Goal: Task Accomplishment & Management: Use online tool/utility

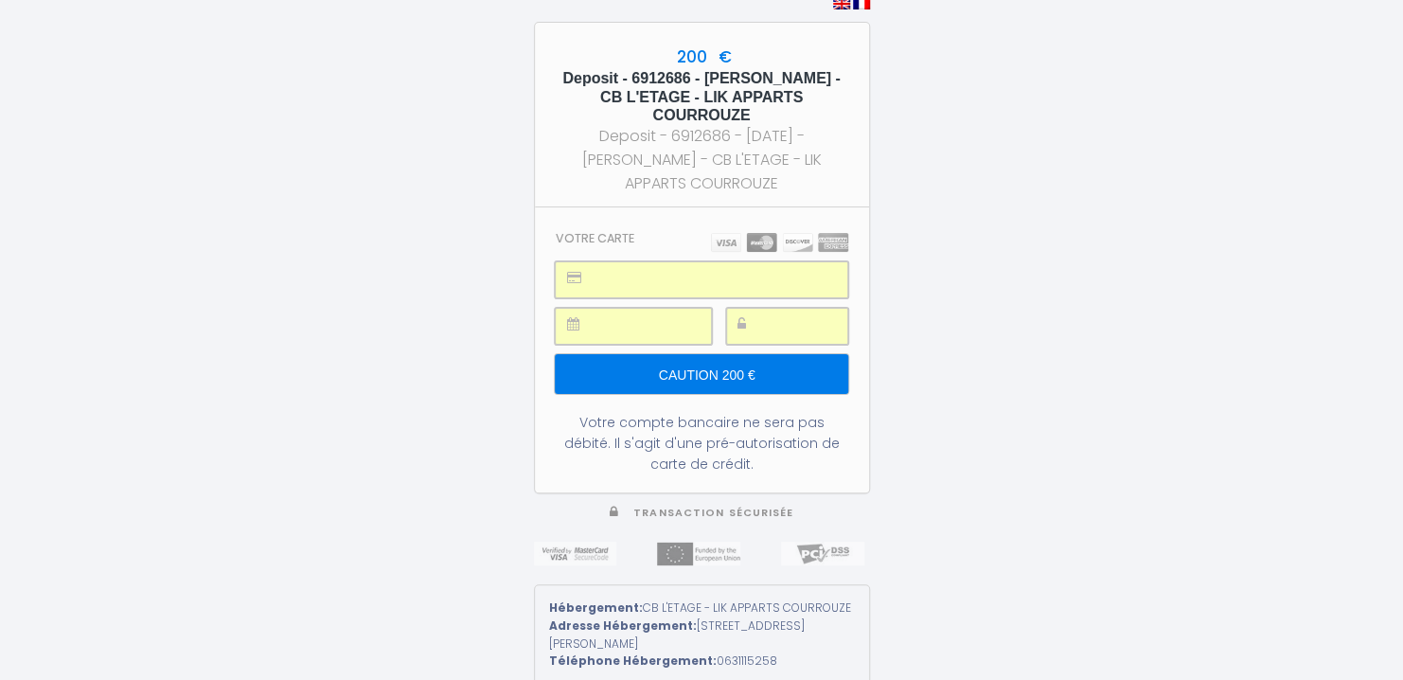
click at [700, 361] on input "Caution 200 €" at bounding box center [701, 374] width 293 height 40
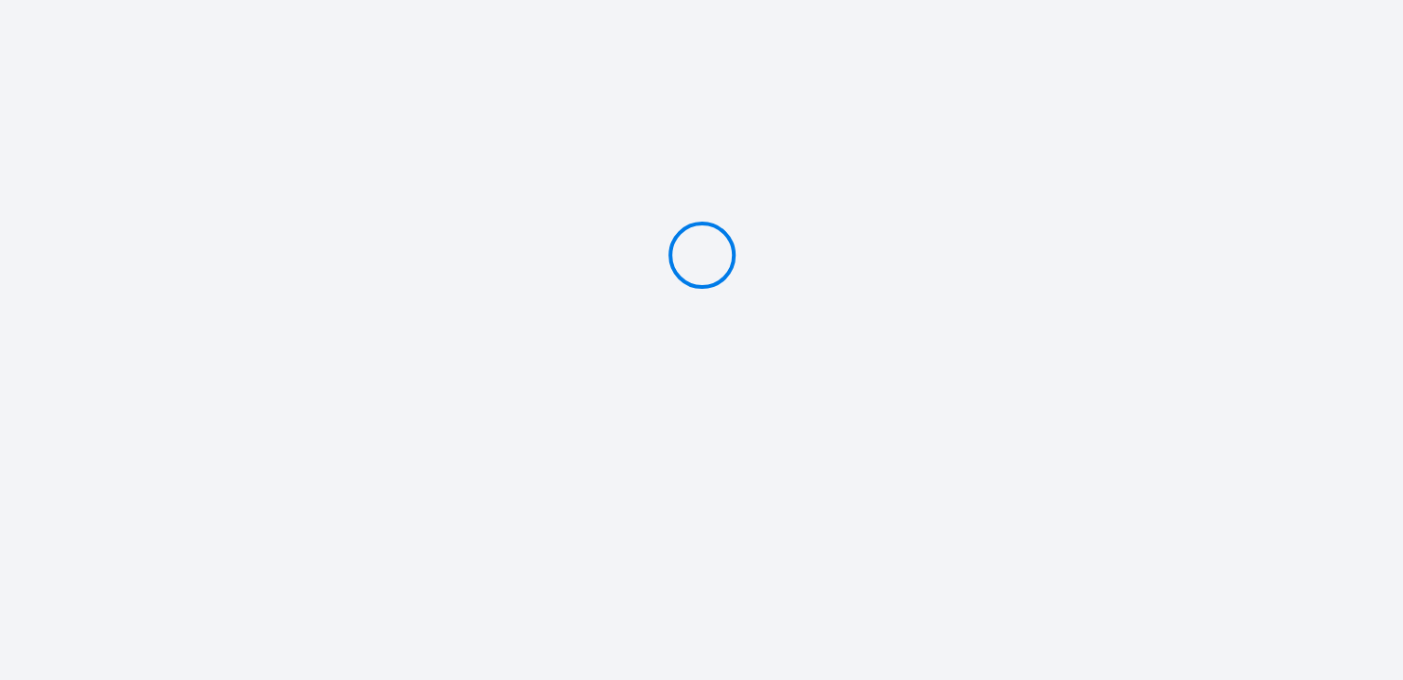
type input "Caution 200 €"
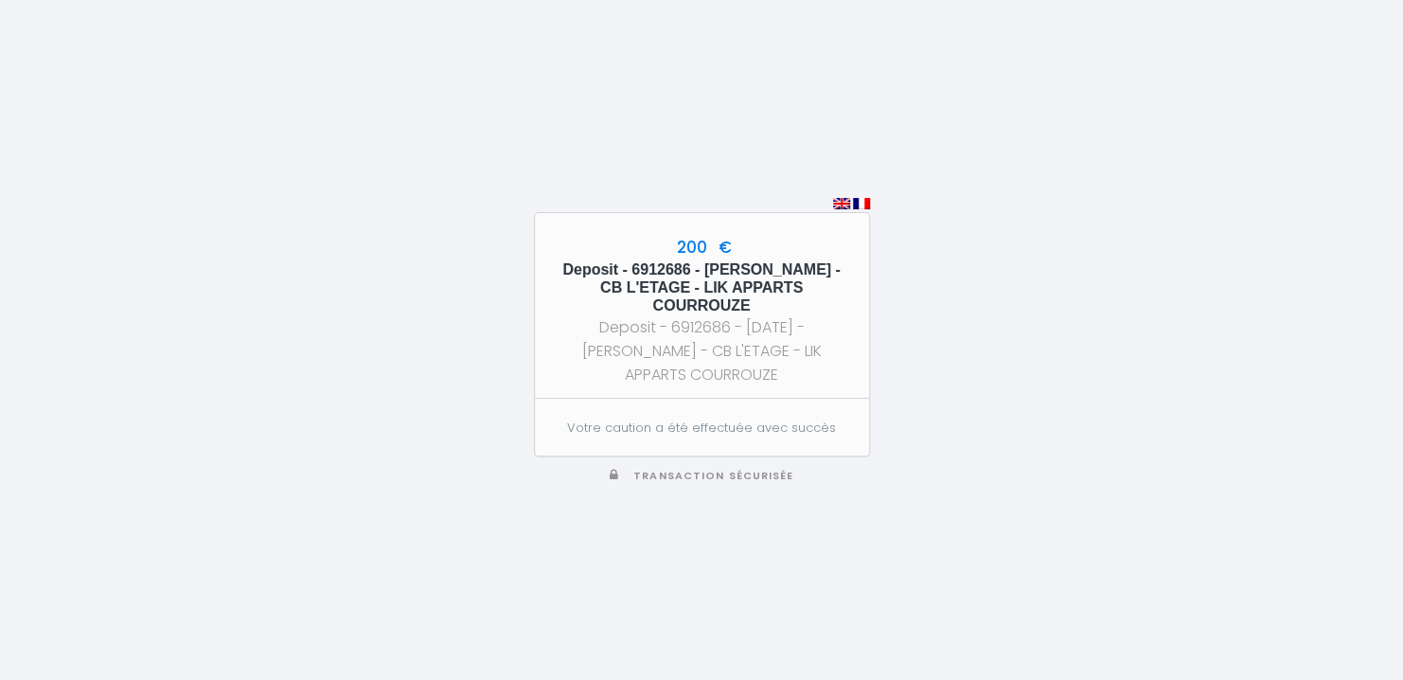
click at [759, 535] on div "200 € Deposit - 6912686 - Magali Guillois - CB L'ETAGE - LIK APPARTS COURROUZE …" at bounding box center [702, 340] width 336 height 680
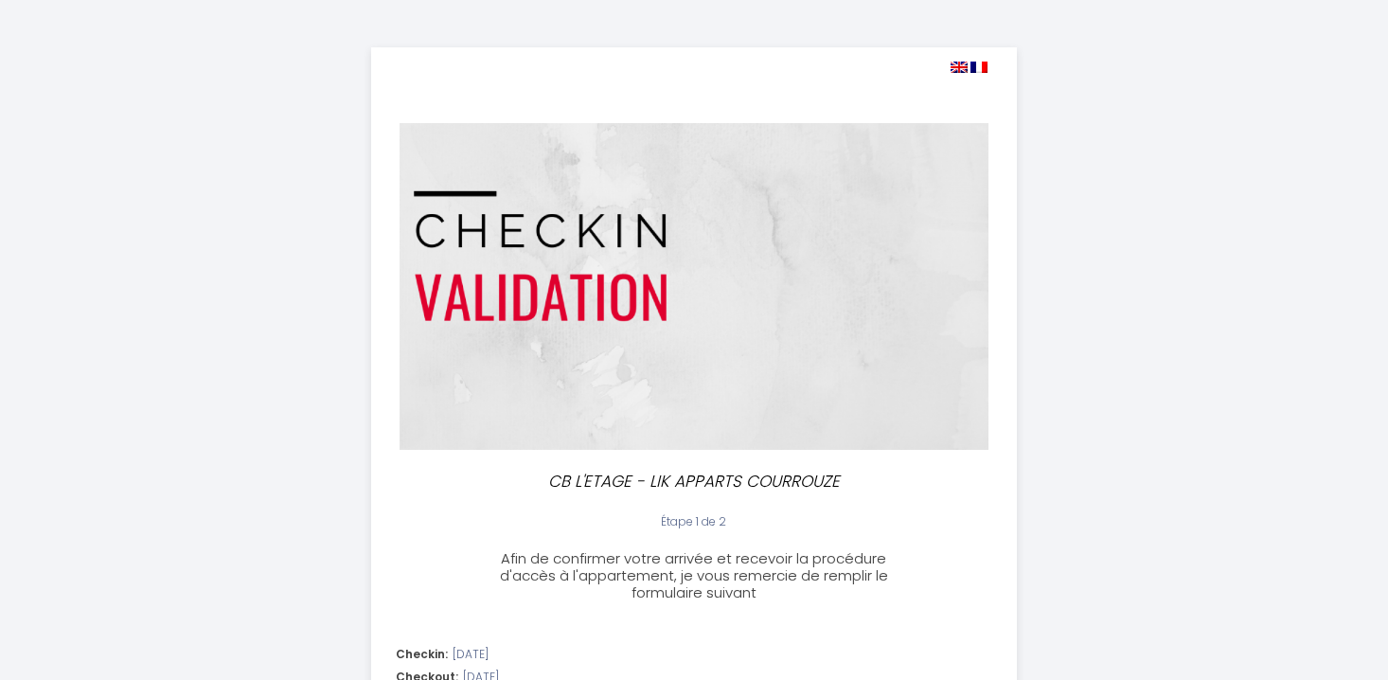
select select "16:00"
select select "08:30"
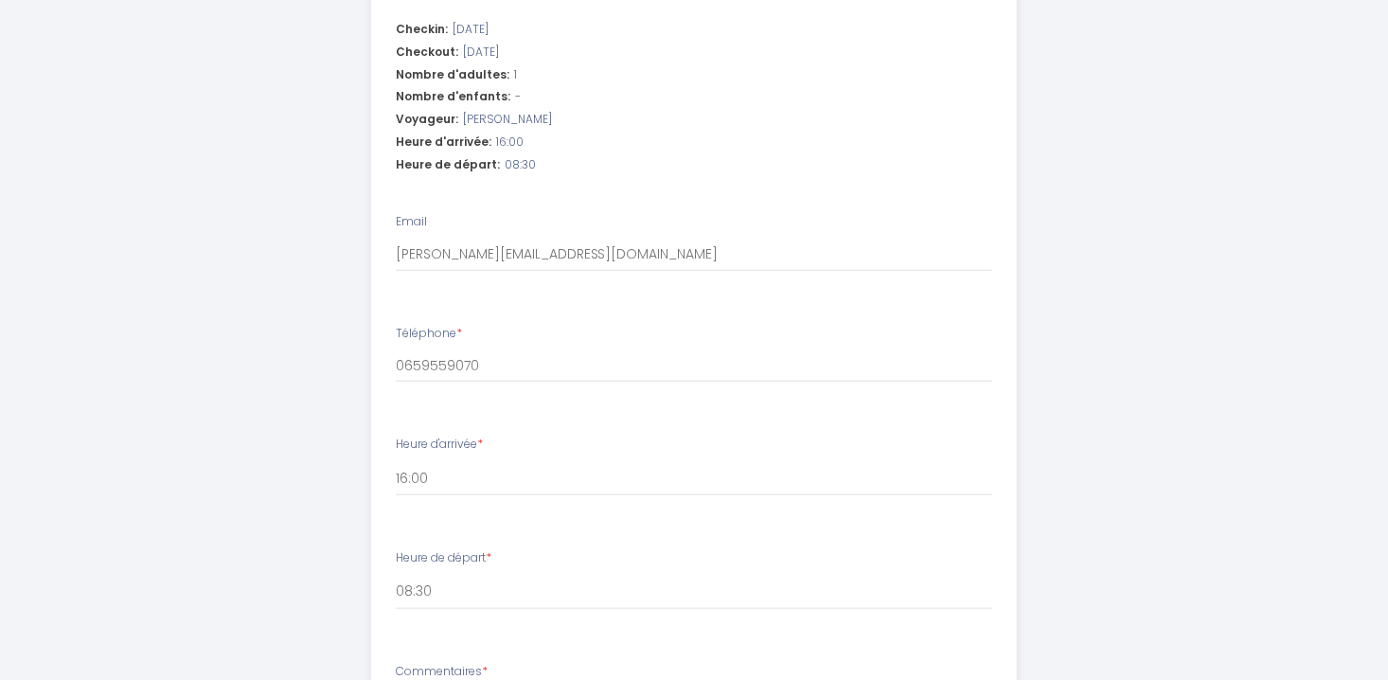
scroll to position [909, 0]
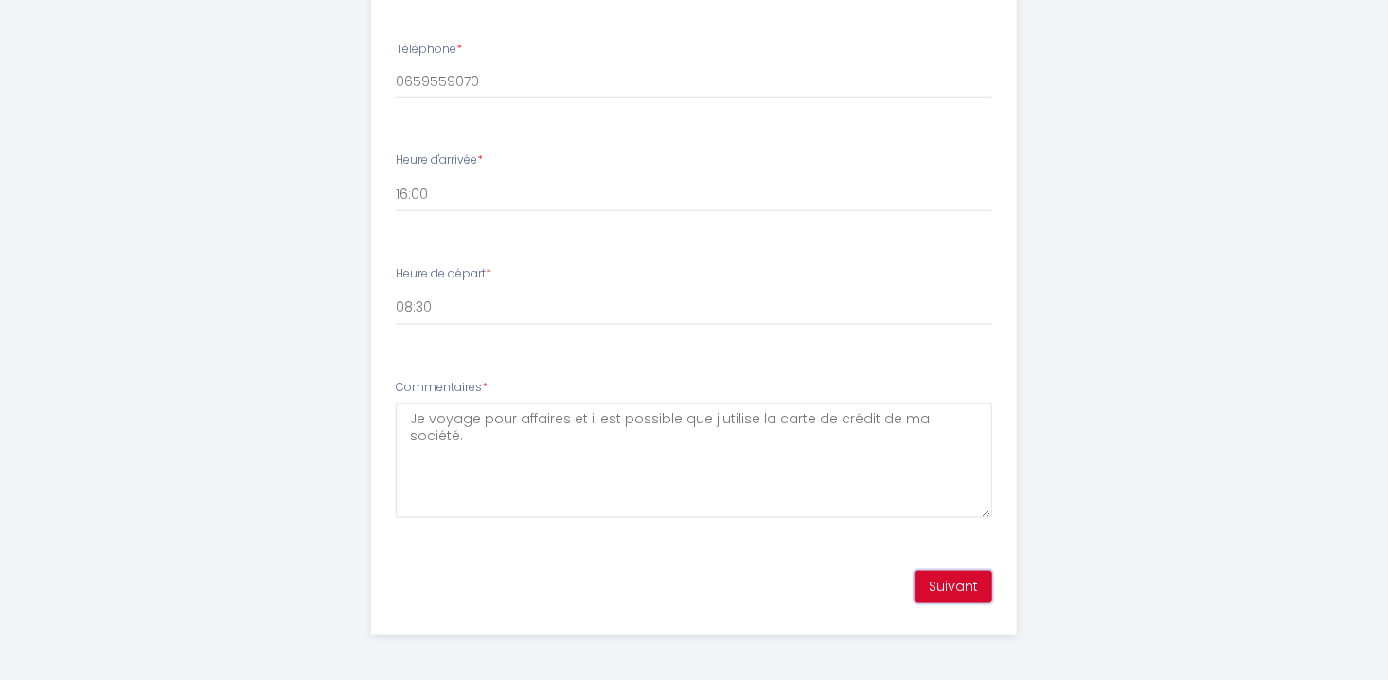
click at [944, 576] on button "Suivant" at bounding box center [954, 587] width 78 height 32
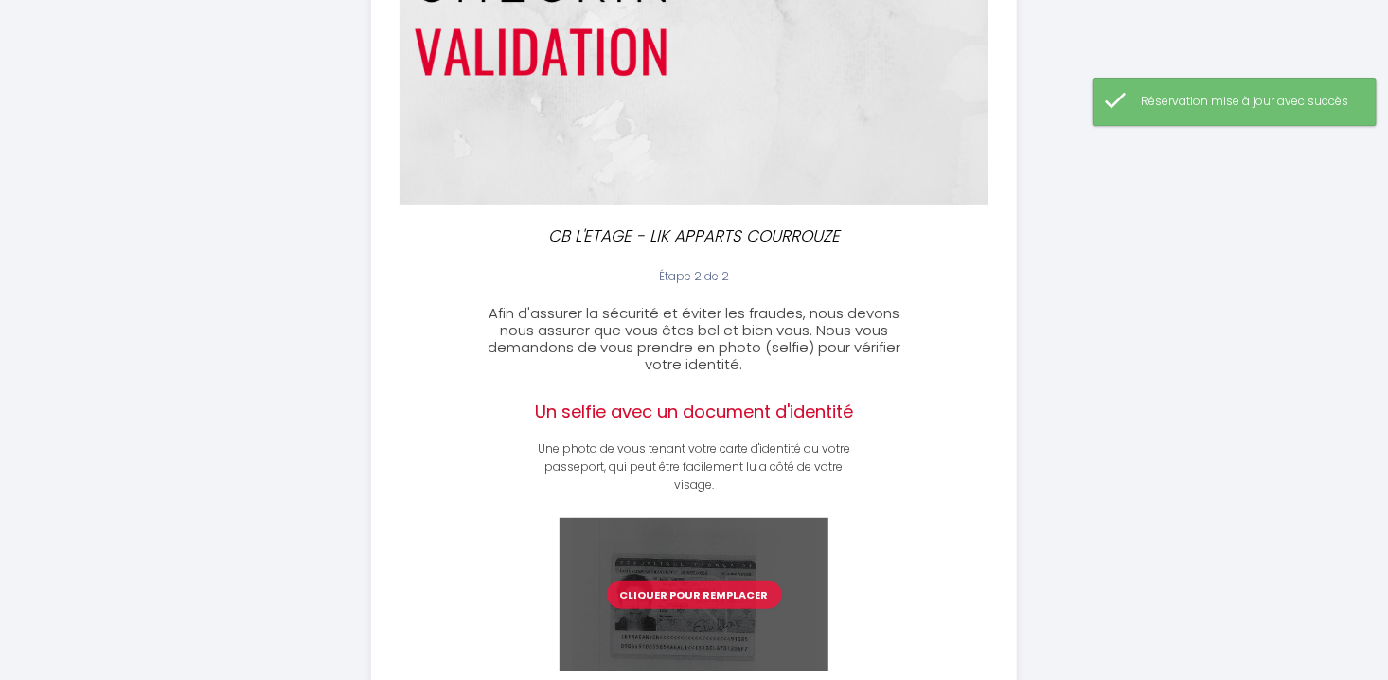
scroll to position [381, 0]
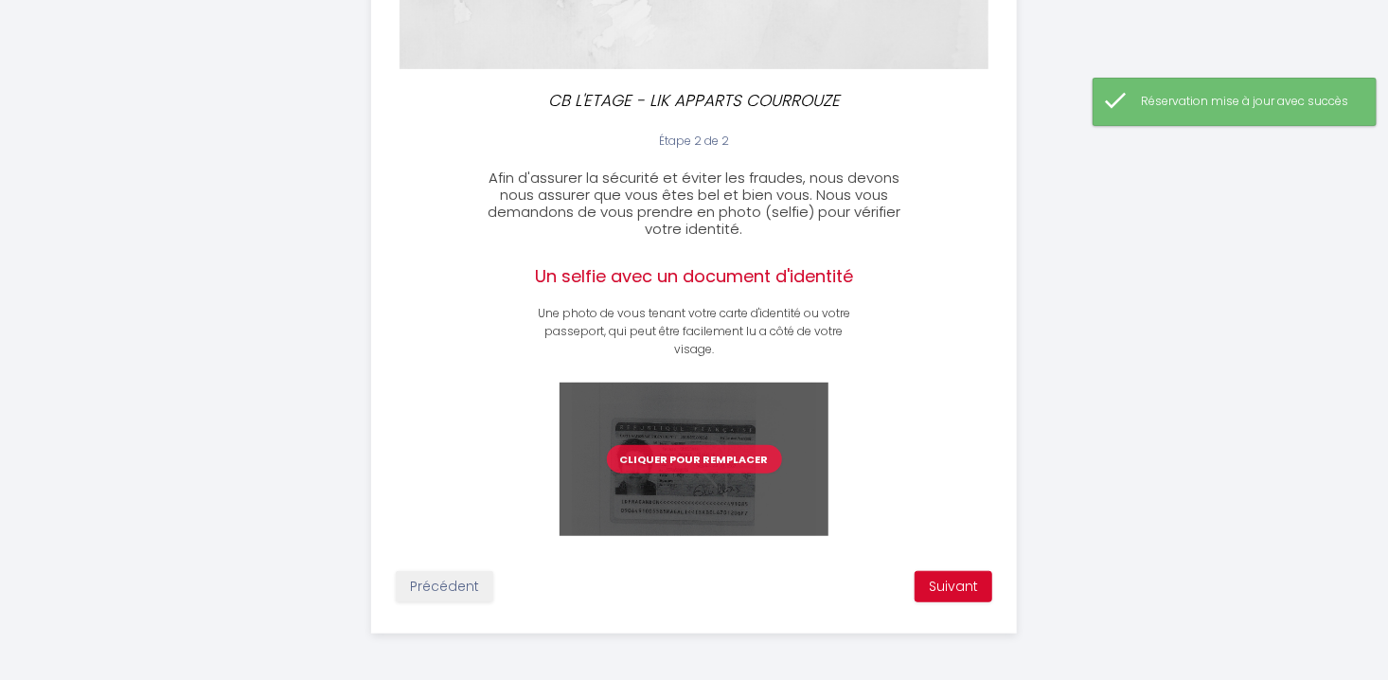
click at [944, 568] on div "Précédent Suivant" at bounding box center [694, 587] width 645 height 55
click at [942, 576] on button "Suivant" at bounding box center [954, 587] width 78 height 32
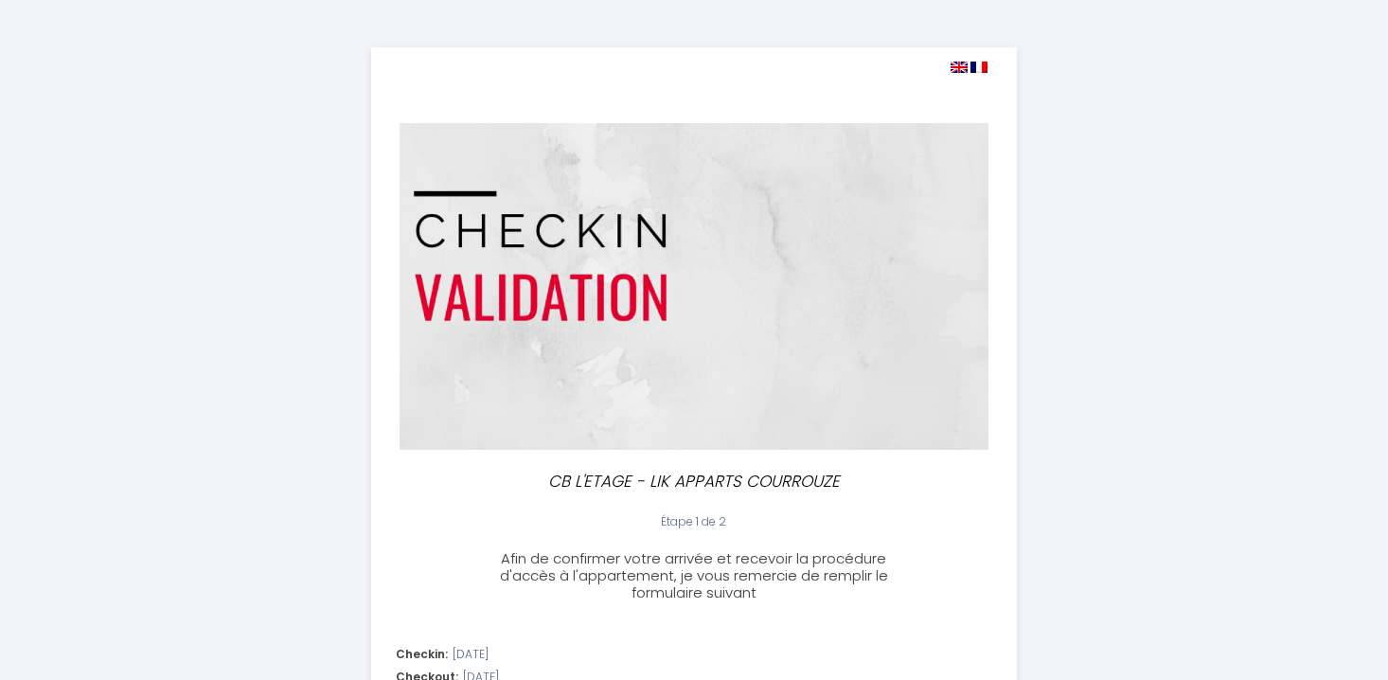
select select "16:00"
select select "08:30"
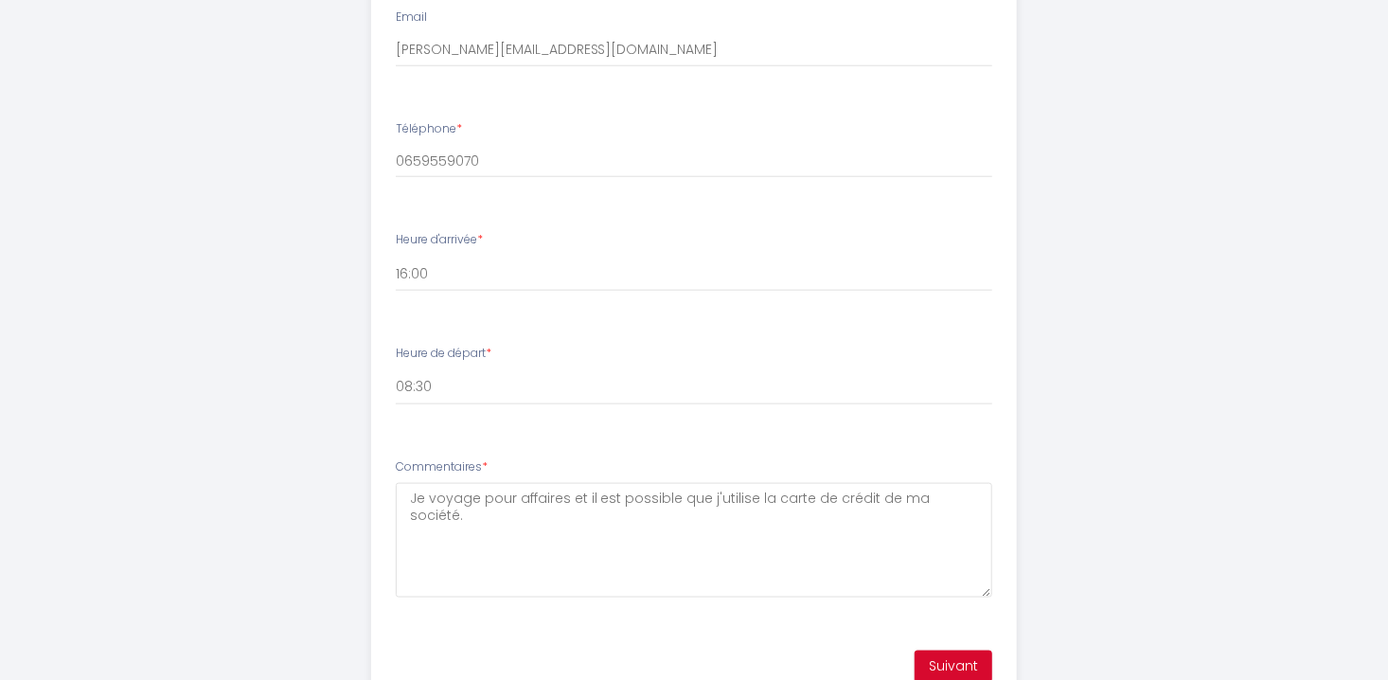
scroll to position [909, 0]
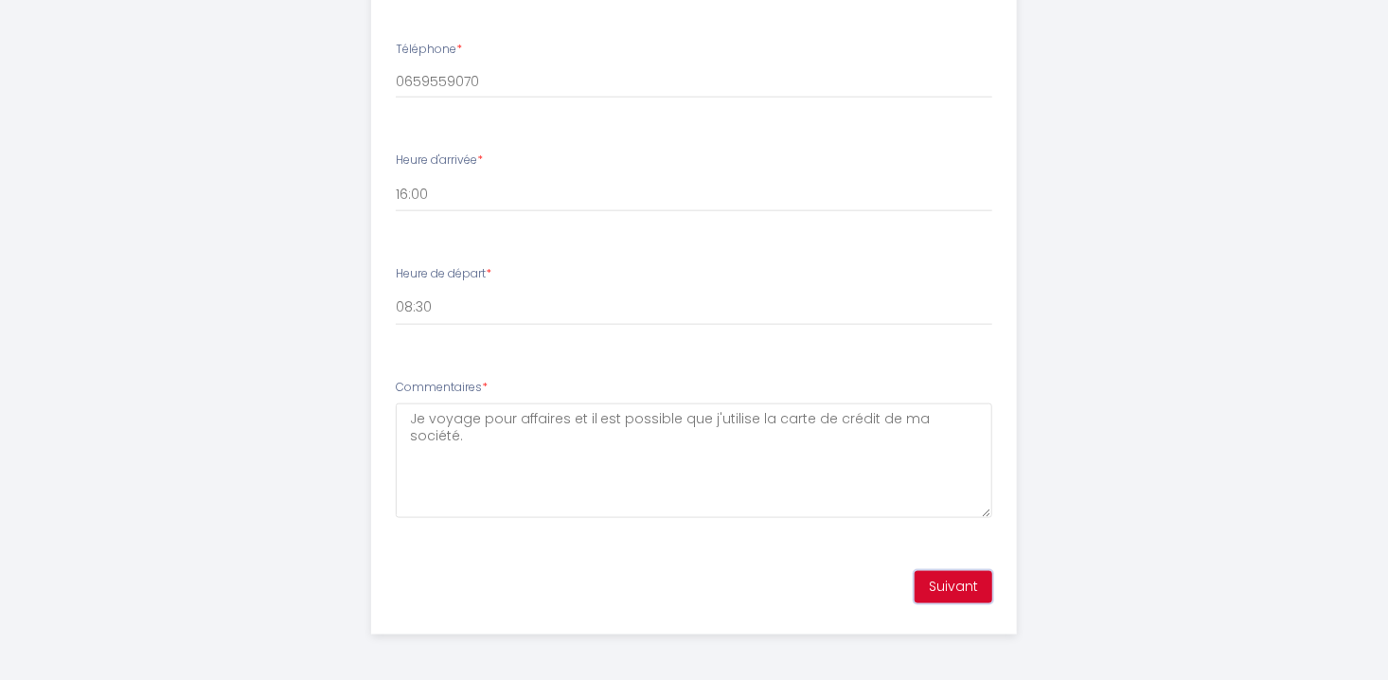
click at [981, 585] on button "Suivant" at bounding box center [954, 587] width 78 height 32
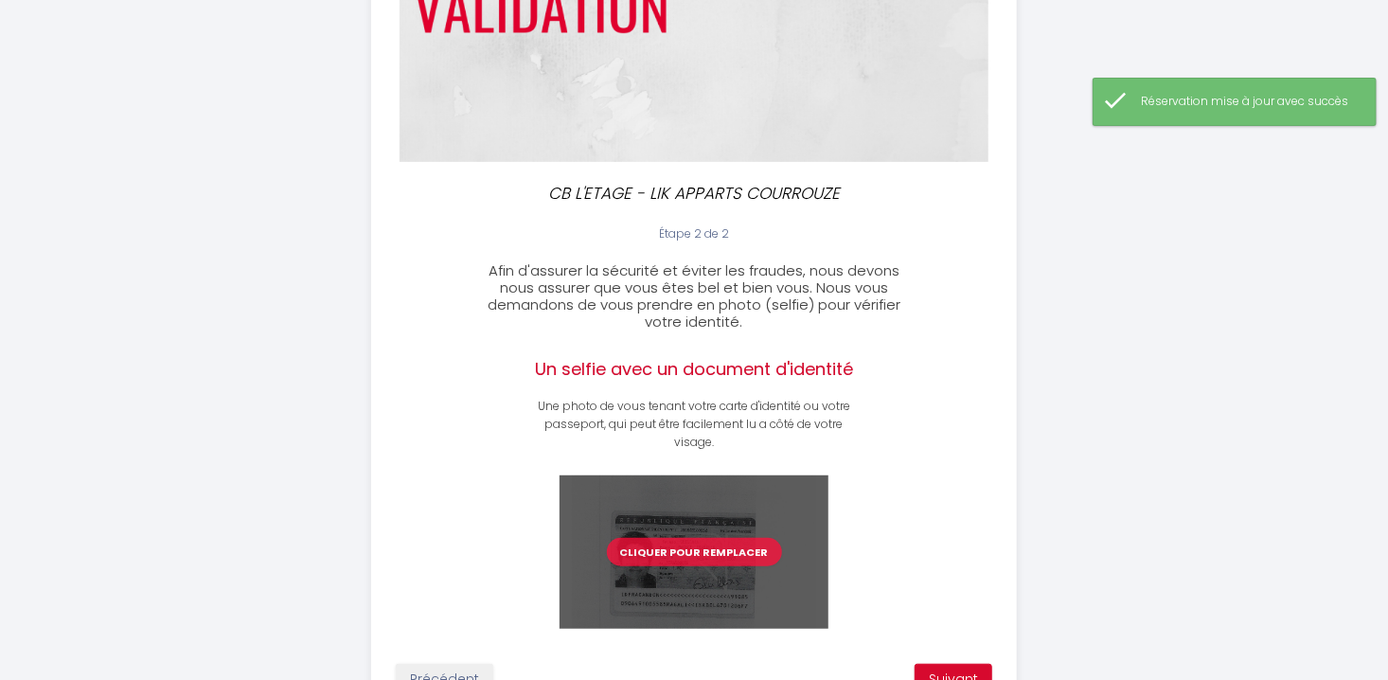
scroll to position [381, 0]
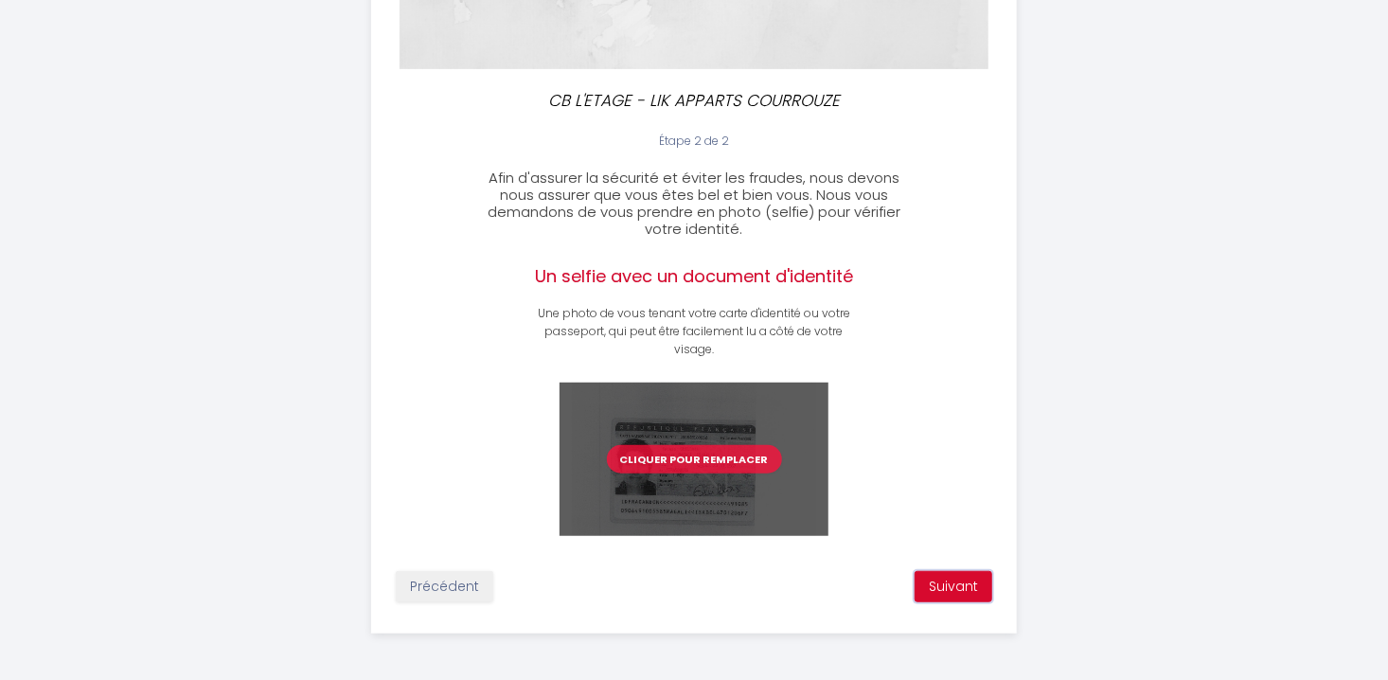
click at [970, 582] on button "Suivant" at bounding box center [954, 587] width 78 height 32
